Goal: Task Accomplishment & Management: Manage account settings

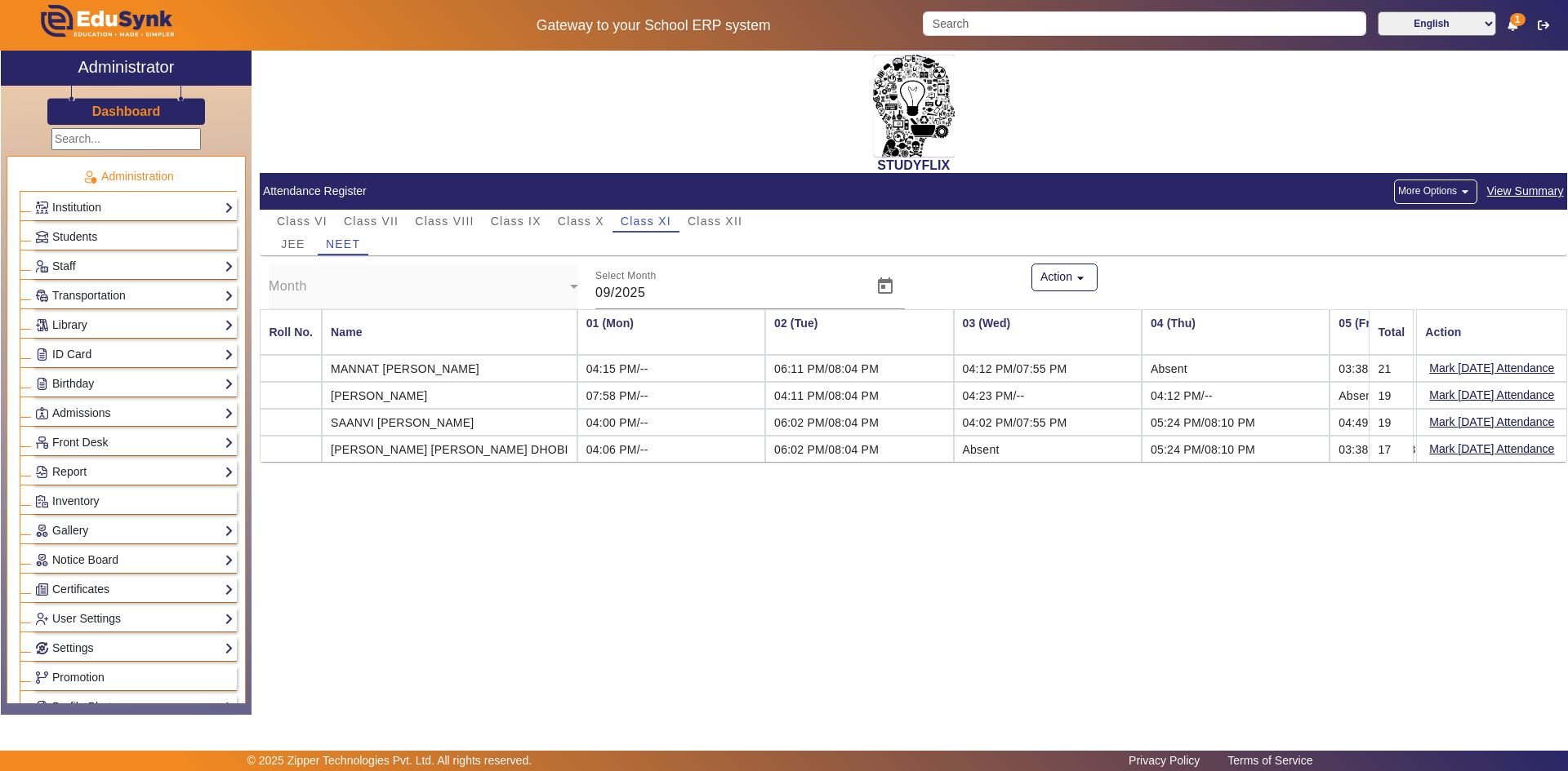
scroll to position [0, 4739]
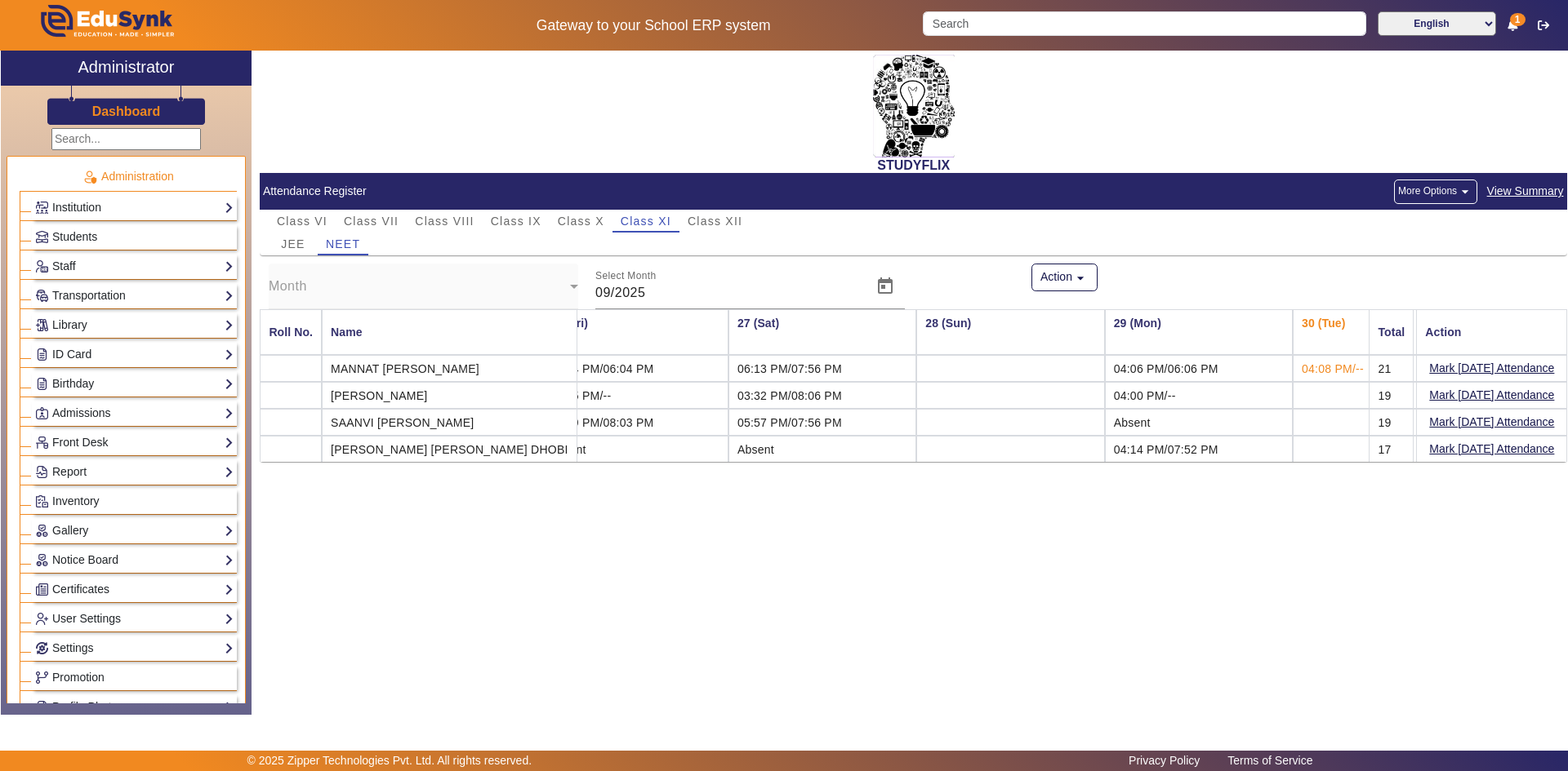
click at [120, 225] on div "Students" at bounding box center [134, 237] width 205 height 25
click at [106, 207] on link "Institution" at bounding box center [134, 208] width 199 height 19
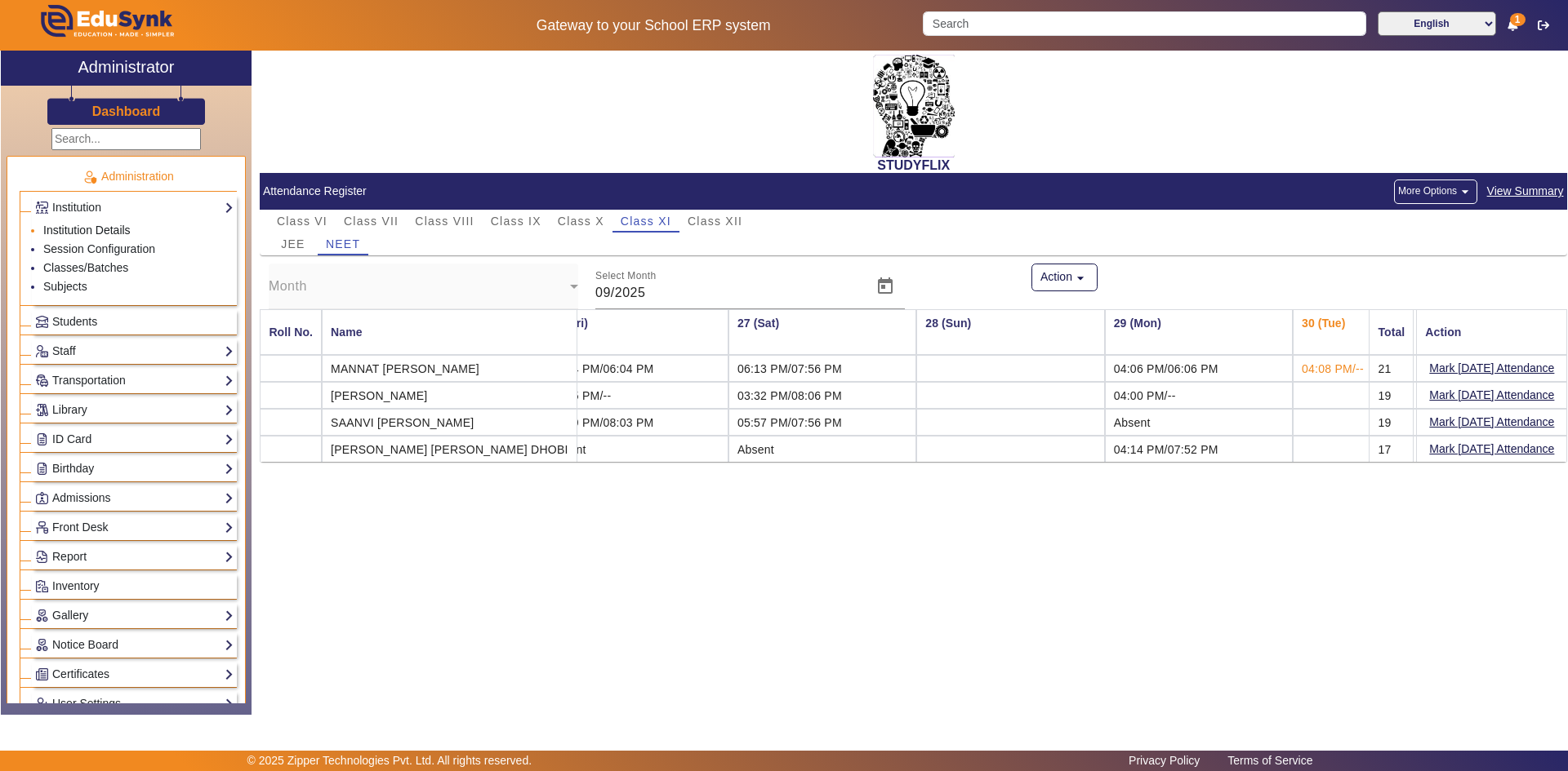
click at [95, 227] on link "Institution Details" at bounding box center [86, 230] width 87 height 13
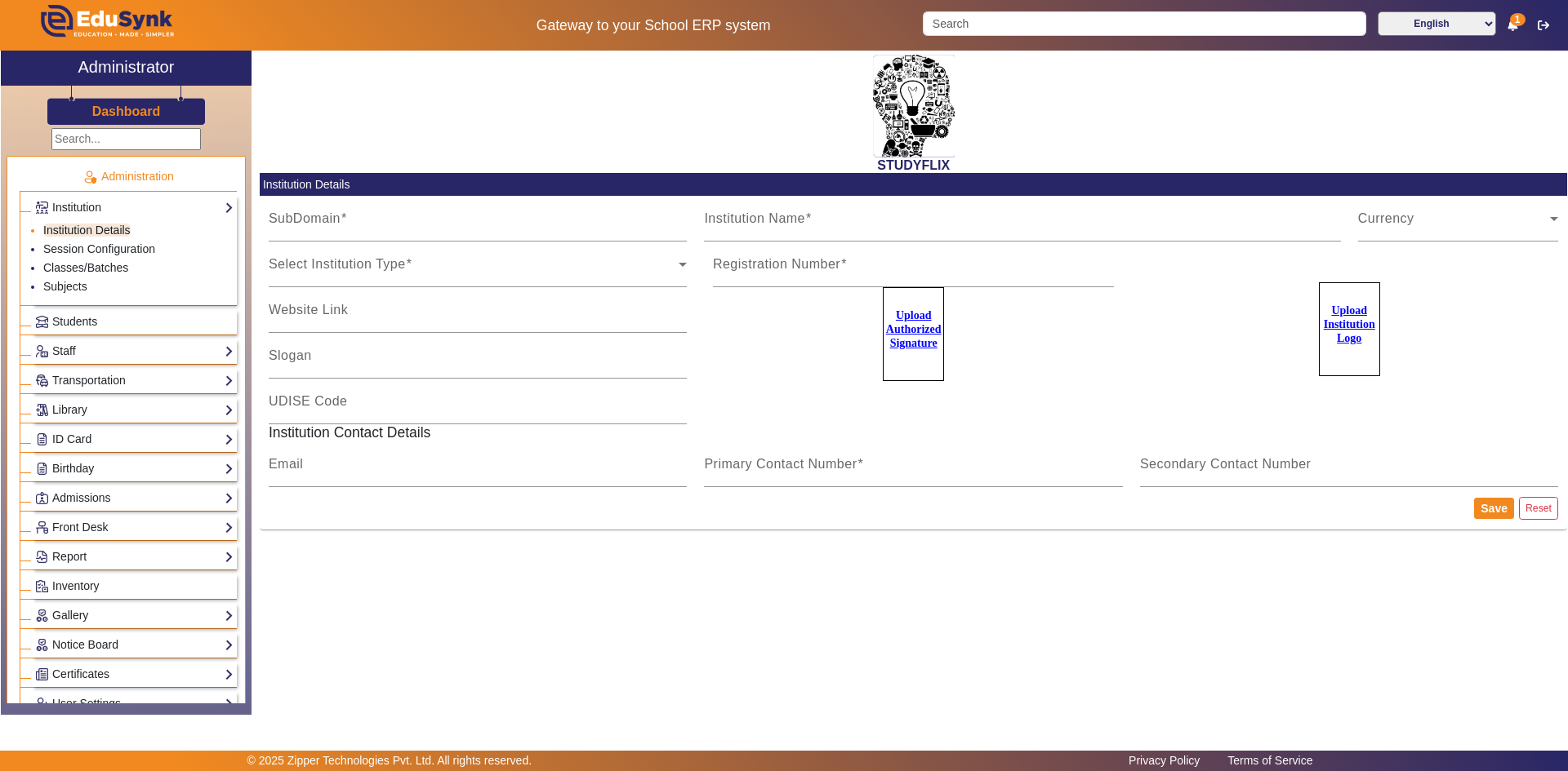
type input "StudyflixGJ"
type input "STUDYFLIX"
type input "Centre of Excellence"
type input "[EMAIL_ADDRESS][PERSON_NAME][DOMAIN_NAME]"
type input "6354922771"
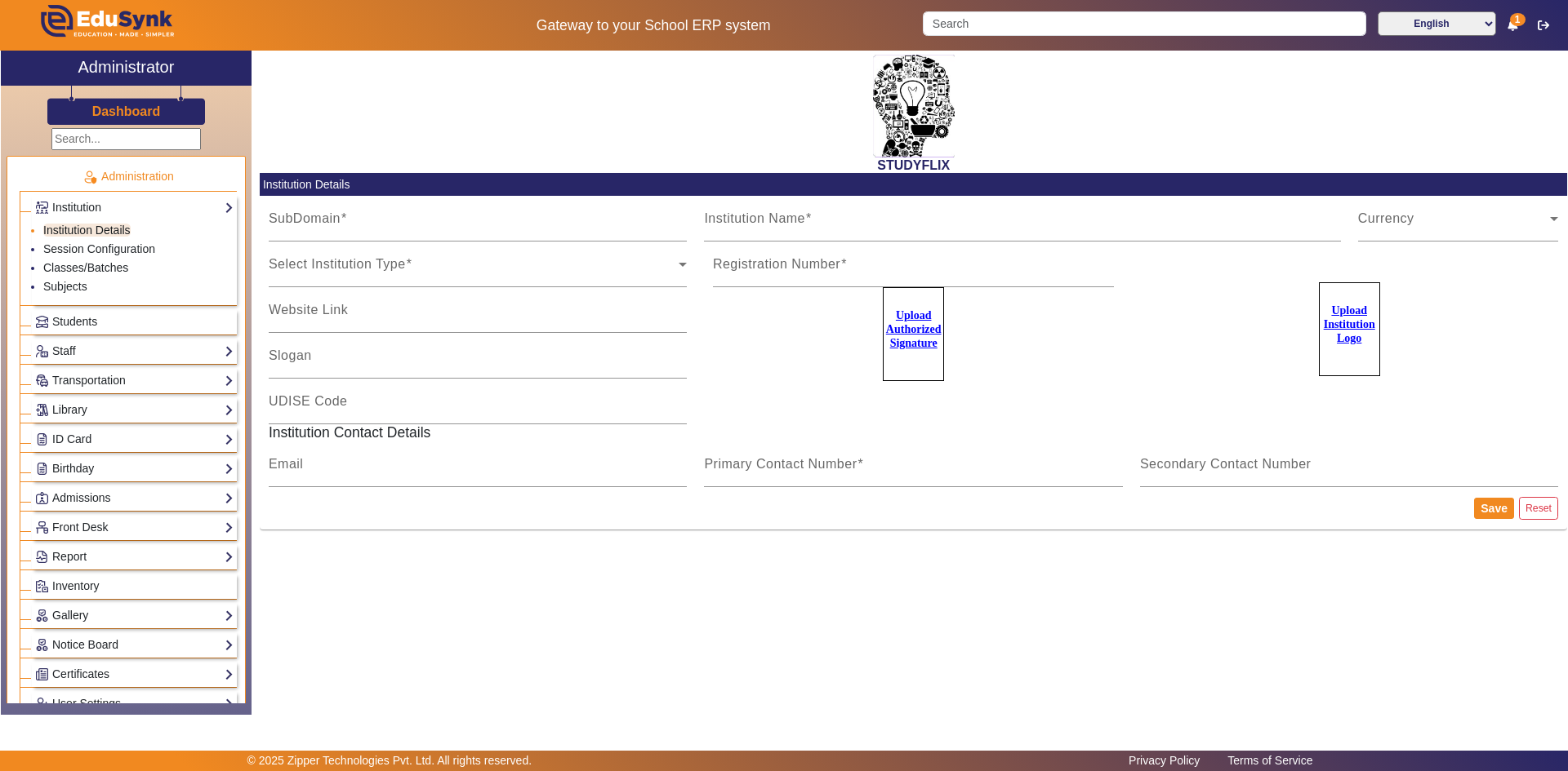
type input "9974211266"
